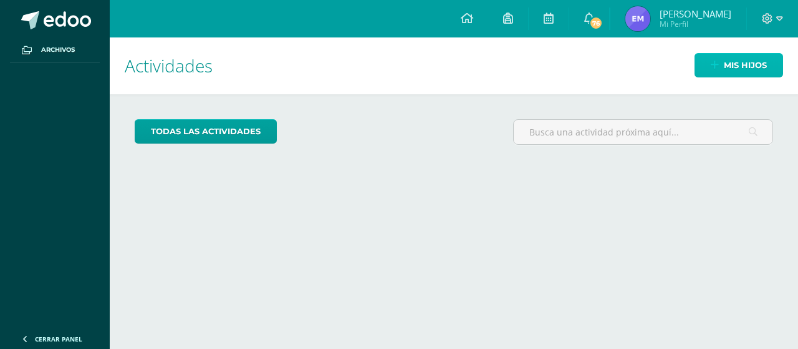
click at [724, 69] on span "Mis hijos" at bounding box center [745, 65] width 43 height 23
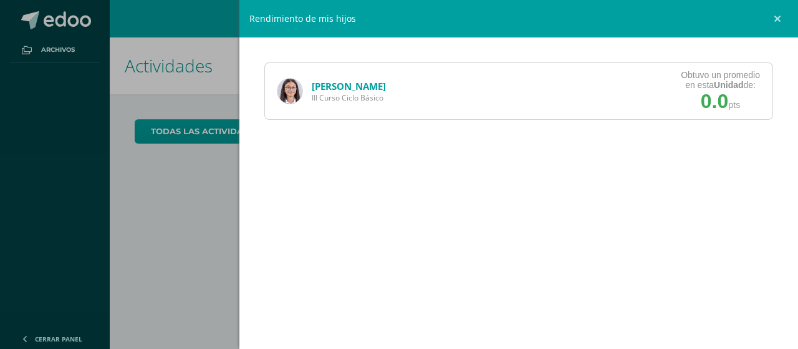
click at [295, 97] on img at bounding box center [290, 91] width 25 height 25
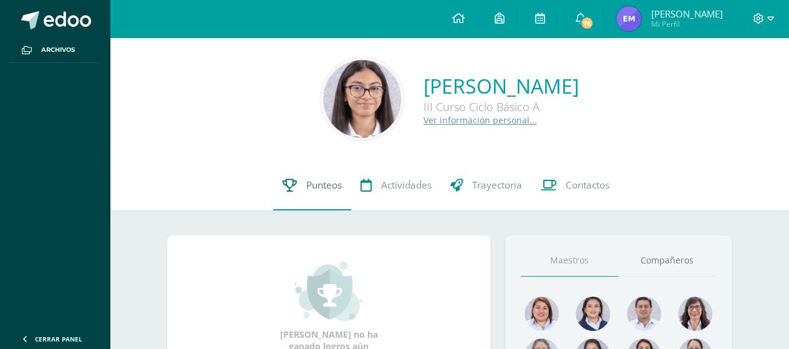
click at [316, 186] on span "Punteos" at bounding box center [324, 184] width 36 height 13
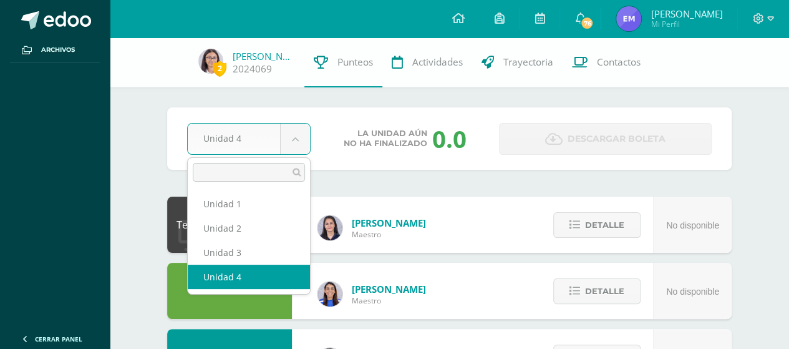
select select "Unidad 3"
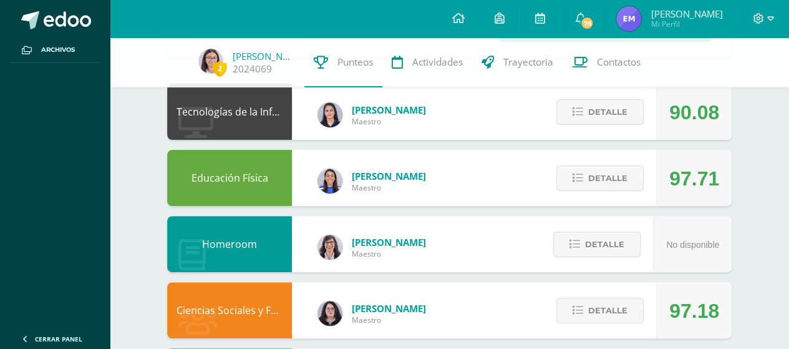
scroll to position [109, 0]
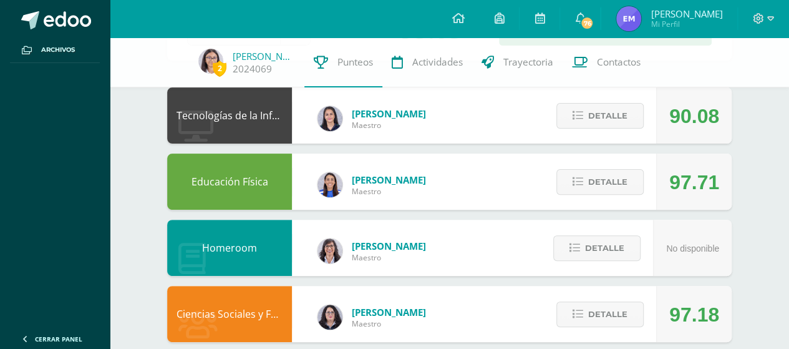
click at [679, 269] on div "No disponible" at bounding box center [692, 248] width 53 height 56
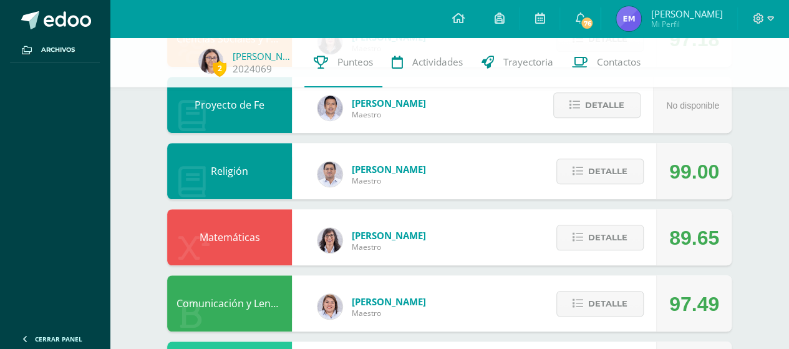
scroll to position [390, 0]
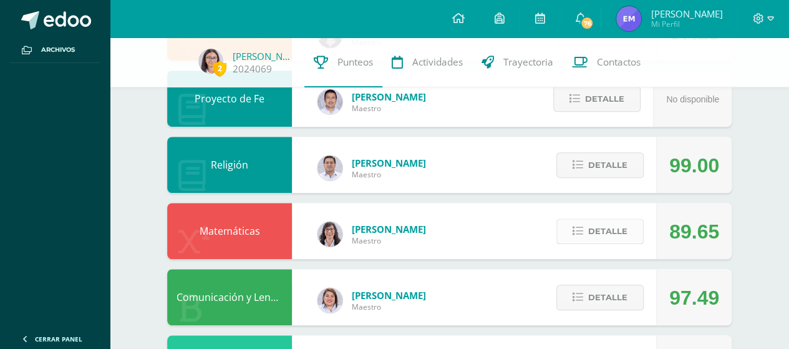
click at [601, 225] on span "Detalle" at bounding box center [607, 231] width 39 height 23
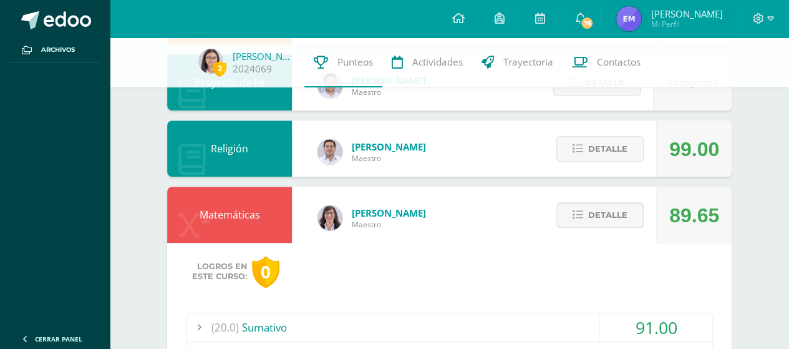
scroll to position [475, 0]
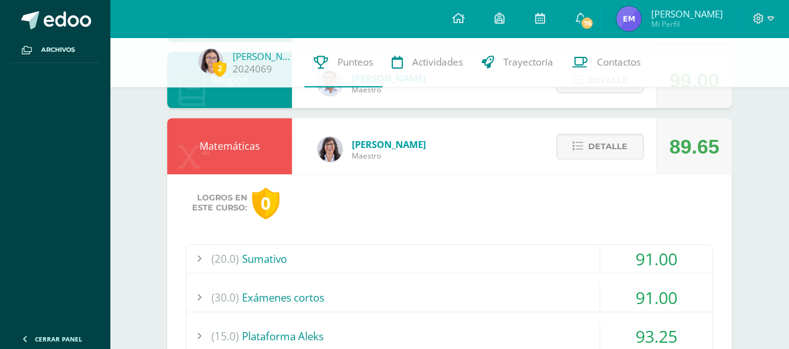
click at [696, 205] on div "Logros en este curso: 0" at bounding box center [449, 203] width 527 height 32
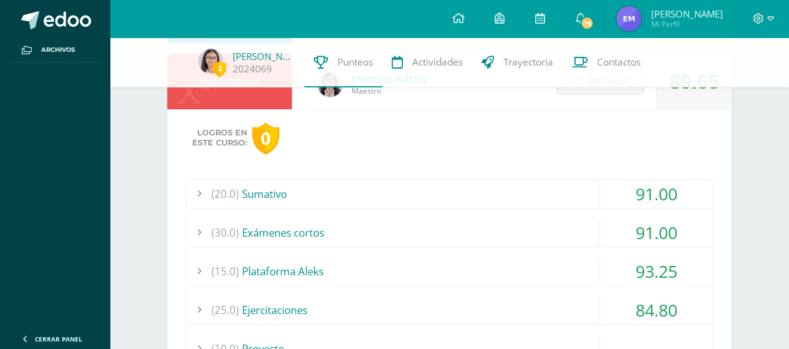
click at [642, 274] on div "93.25" at bounding box center [656, 271] width 112 height 28
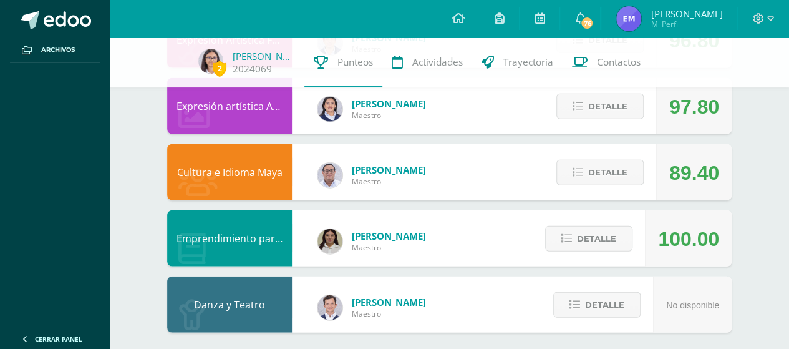
scroll to position [1442, 0]
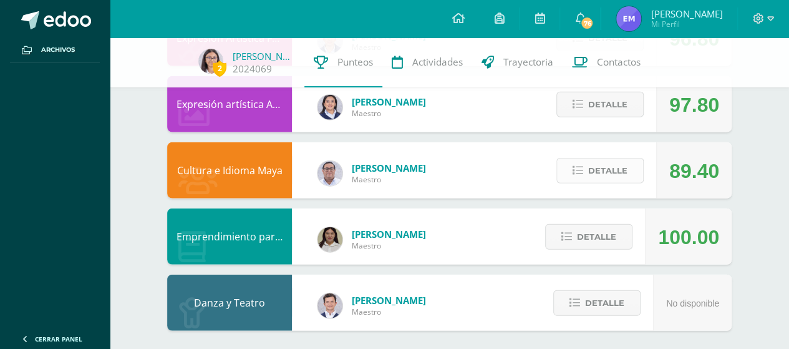
click at [604, 167] on span "Detalle" at bounding box center [607, 170] width 39 height 23
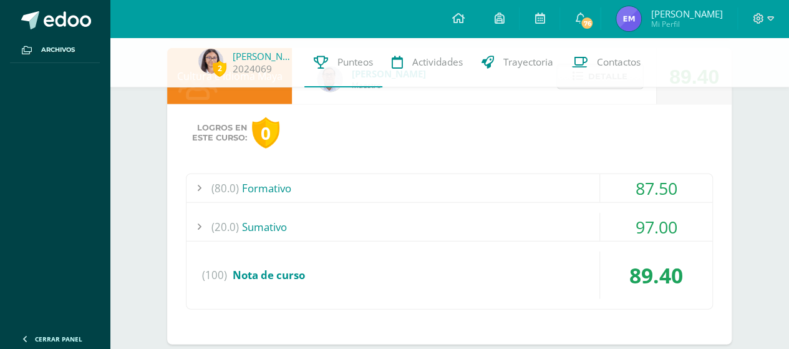
scroll to position [1572, 0]
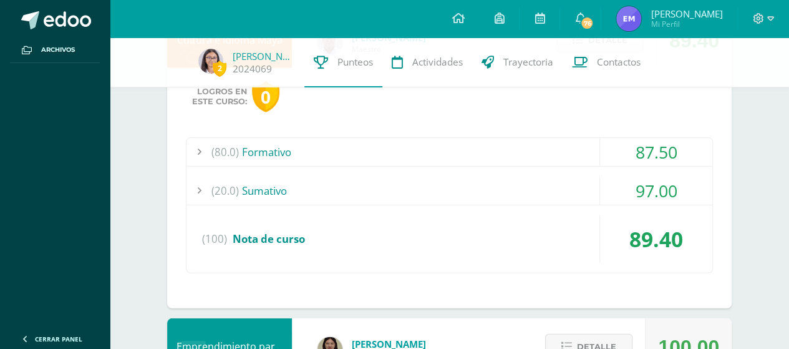
click at [275, 185] on div "(20.0) Sumativo" at bounding box center [449, 190] width 526 height 28
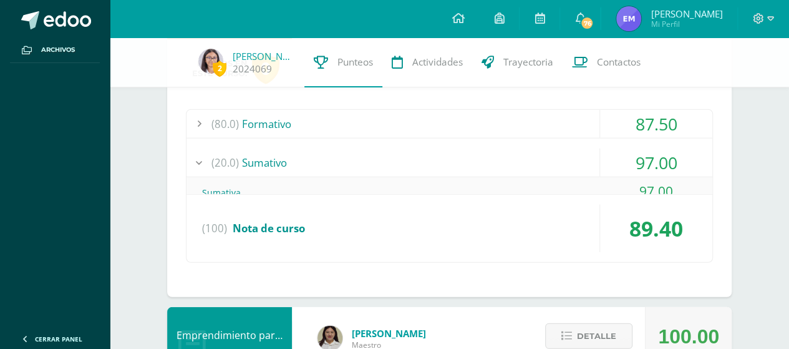
scroll to position [1339, 0]
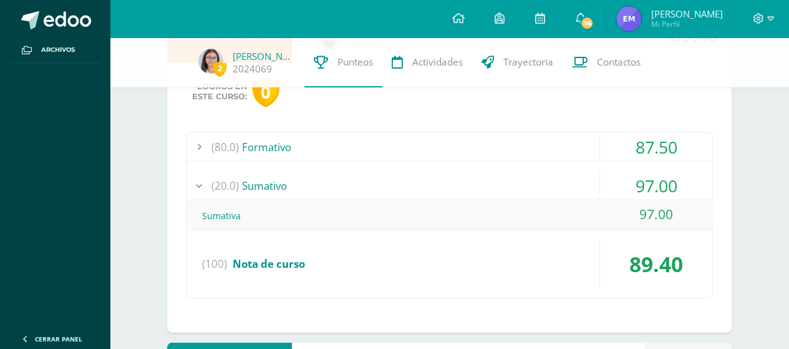
click at [289, 147] on div "(80.0) Formativo" at bounding box center [449, 147] width 526 height 28
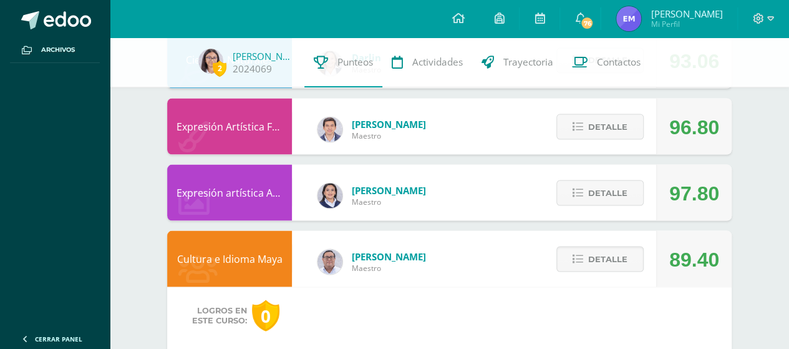
scroll to position [1115, 0]
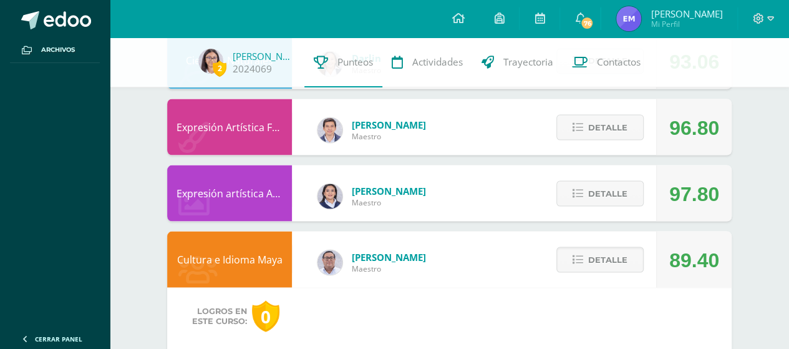
click at [360, 208] on div "Claudia Ordóñez Maestro" at bounding box center [371, 196] width 133 height 56
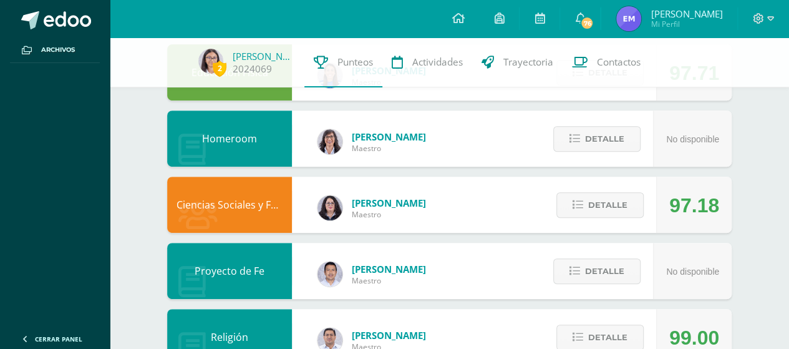
scroll to position [10, 0]
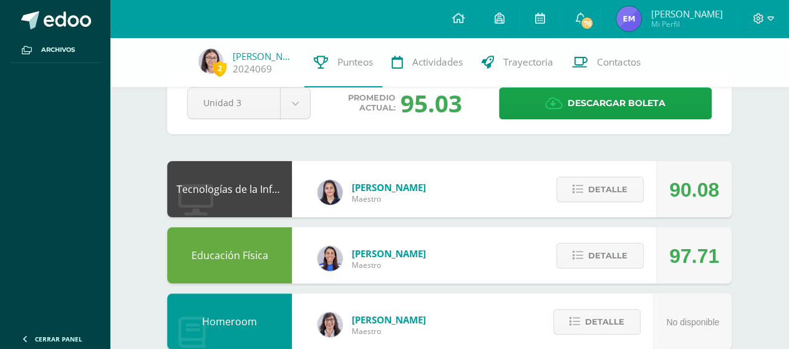
scroll to position [97, 0]
